Goal: Task Accomplishment & Management: Complete application form

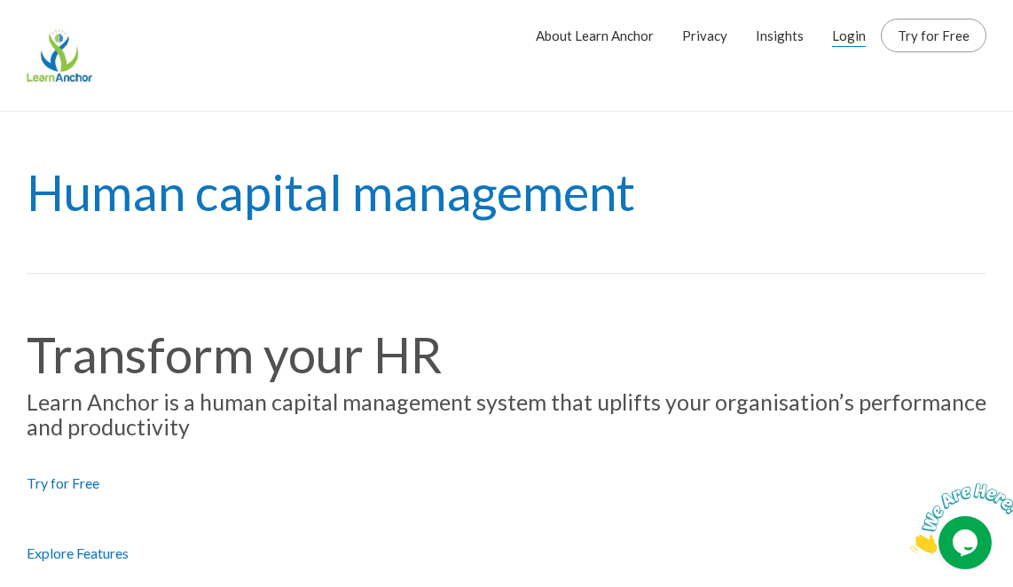
click at [852, 43] on link "Login" at bounding box center [849, 35] width 34 height 44
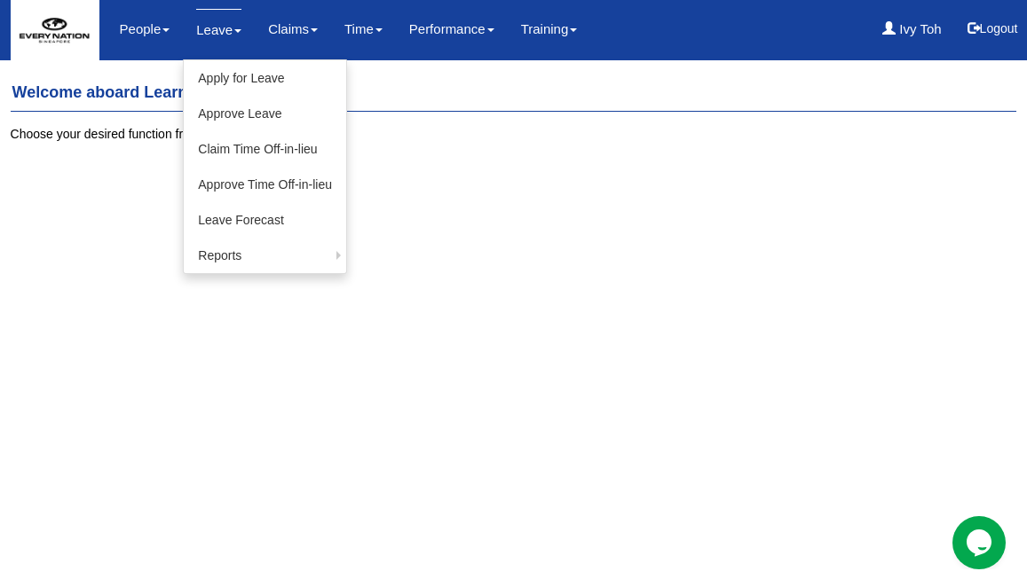
click at [209, 31] on link "Leave" at bounding box center [218, 30] width 45 height 42
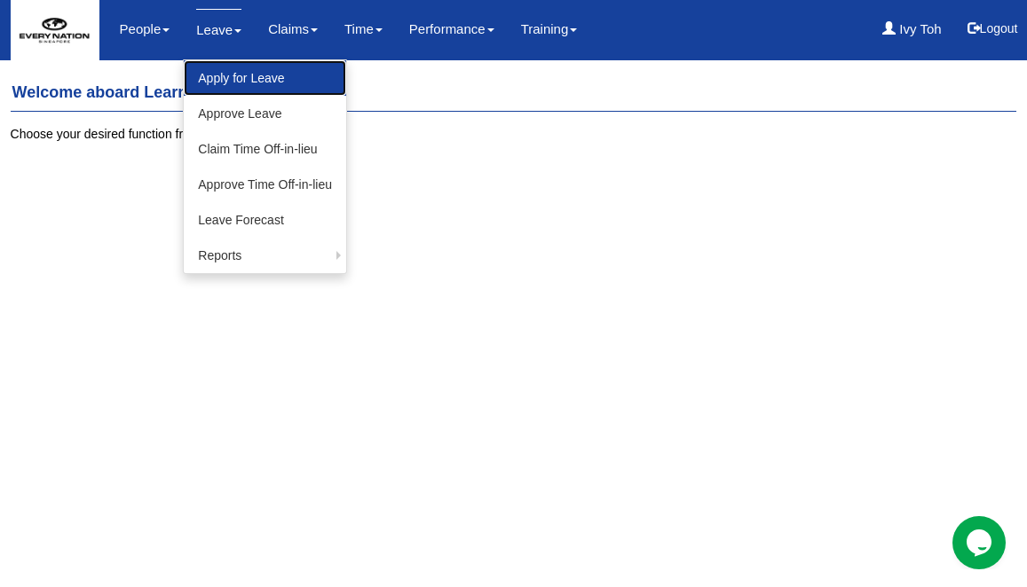
click at [222, 83] on link "Apply for Leave" at bounding box center [265, 77] width 162 height 35
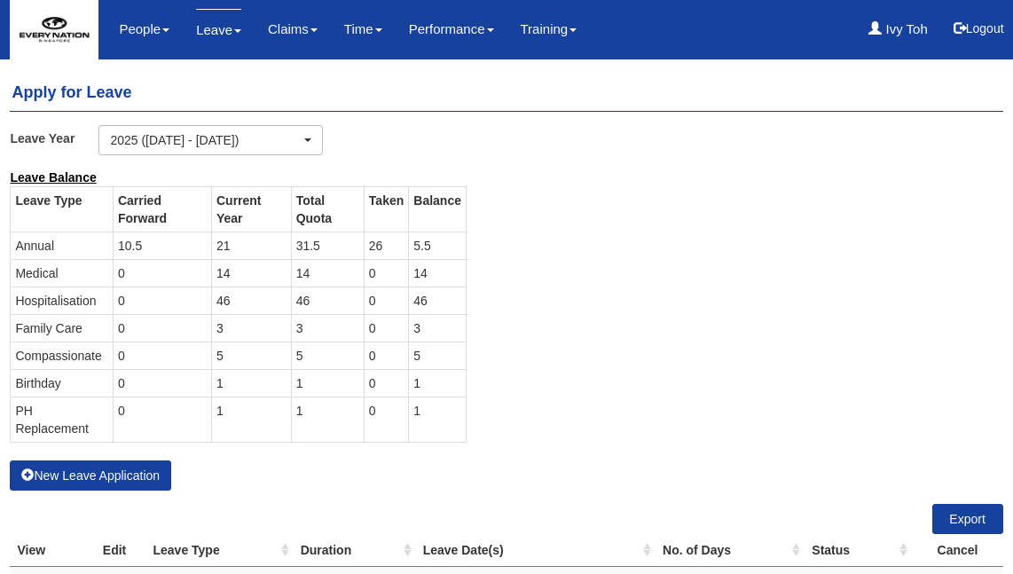
select select "50"
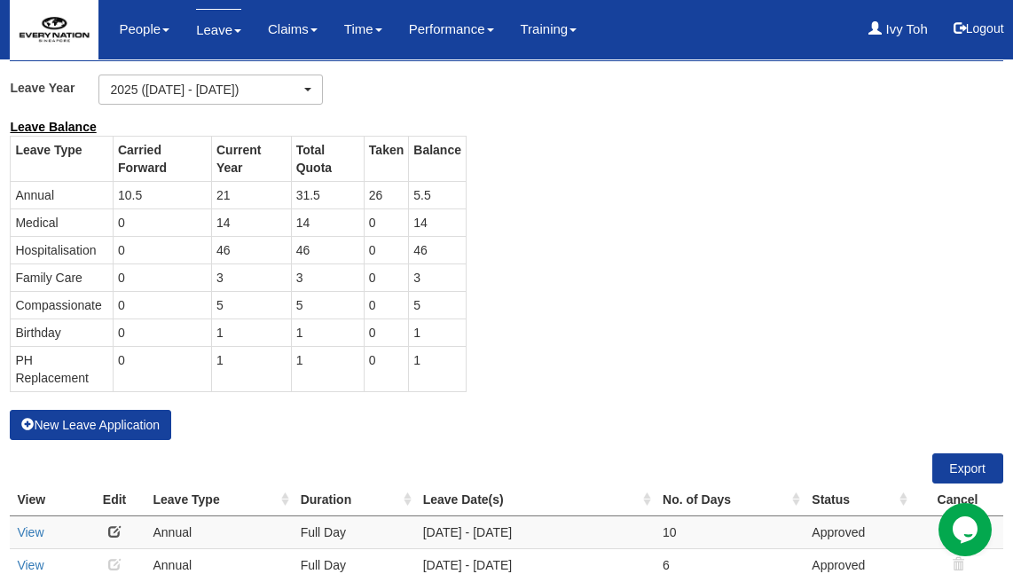
scroll to position [48, 0]
